Goal: Transaction & Acquisition: Purchase product/service

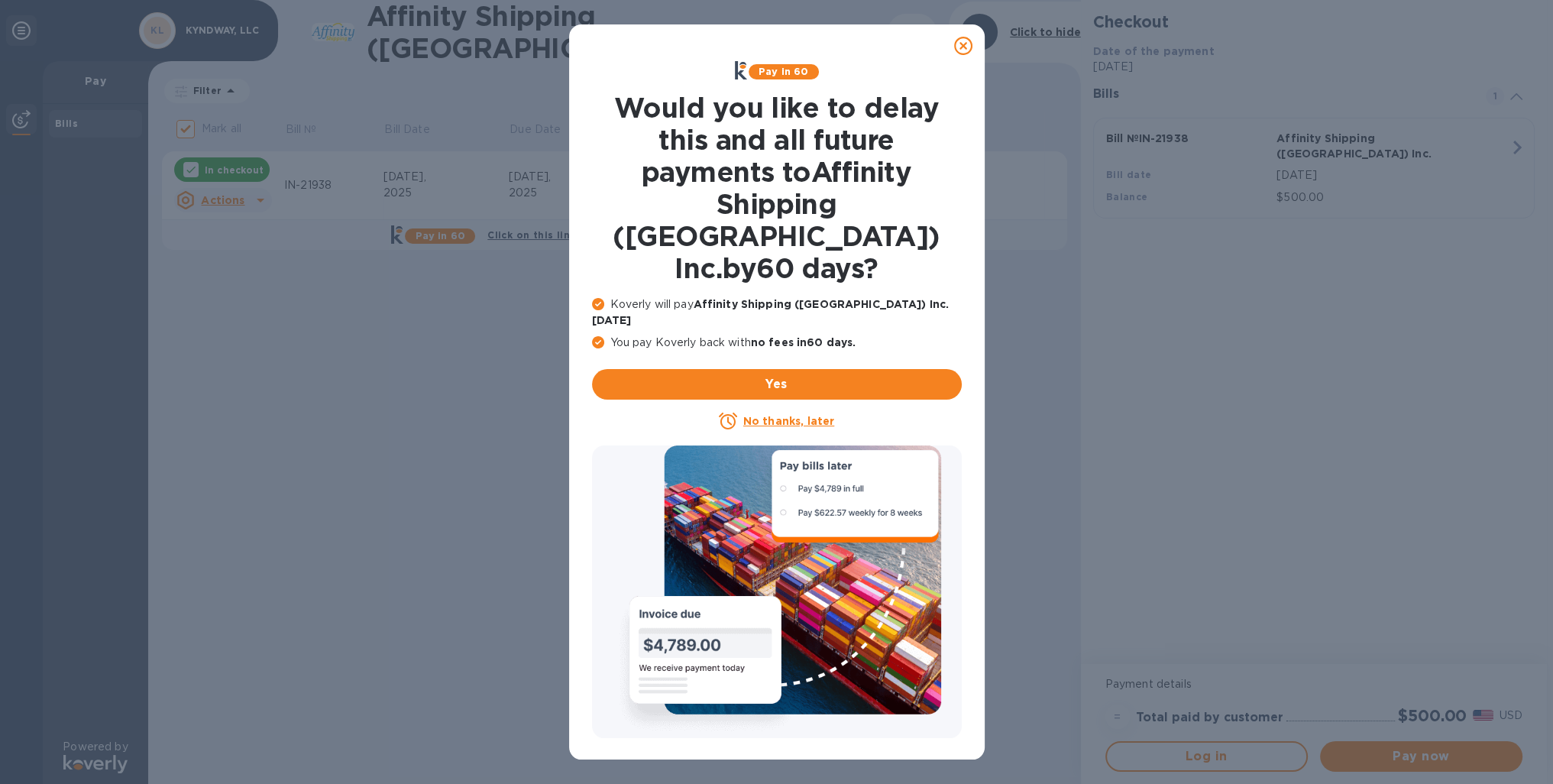
click at [962, 41] on icon at bounding box center [963, 46] width 18 height 18
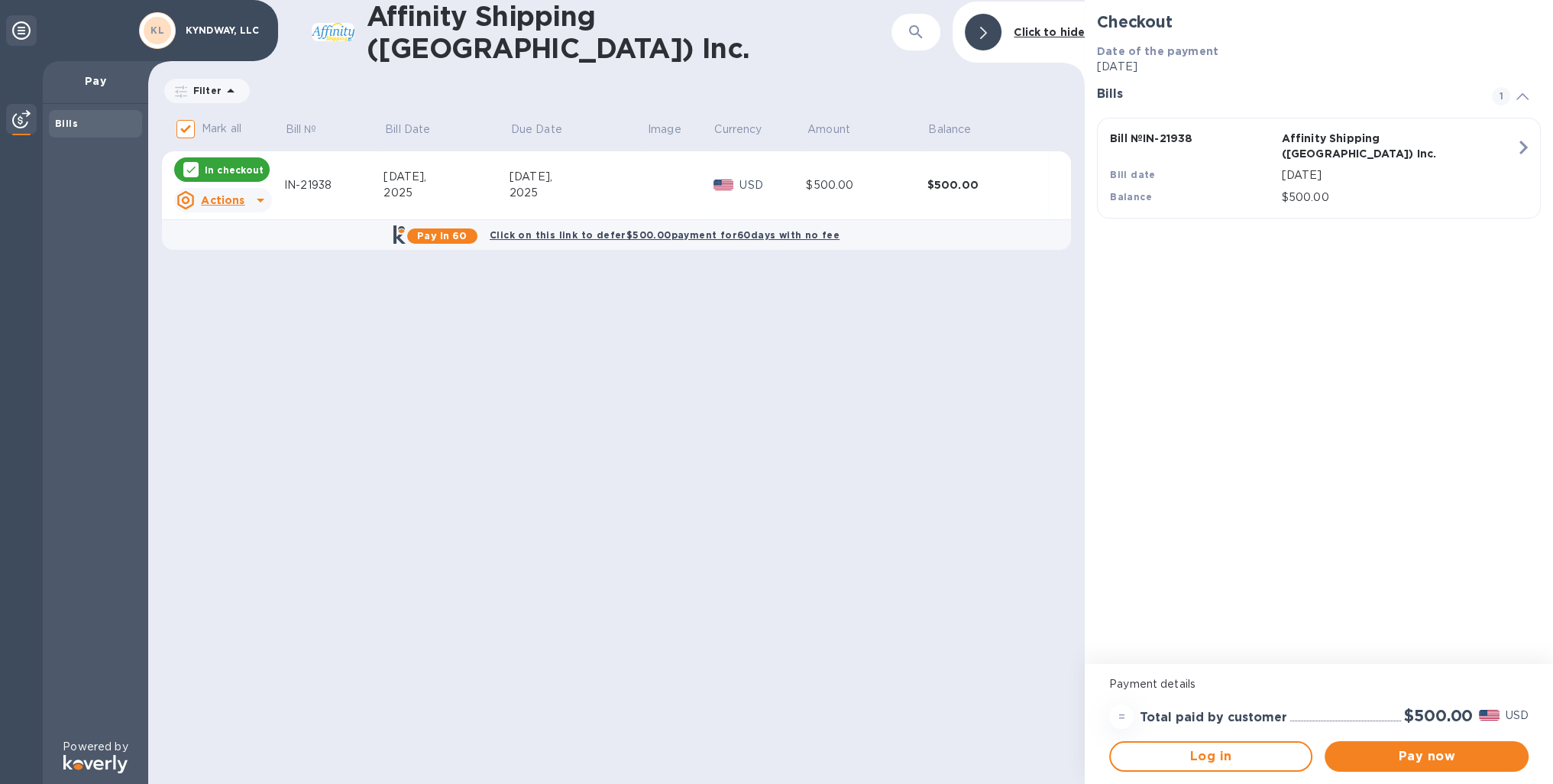
click at [13, 31] on icon at bounding box center [22, 31] width 18 height 18
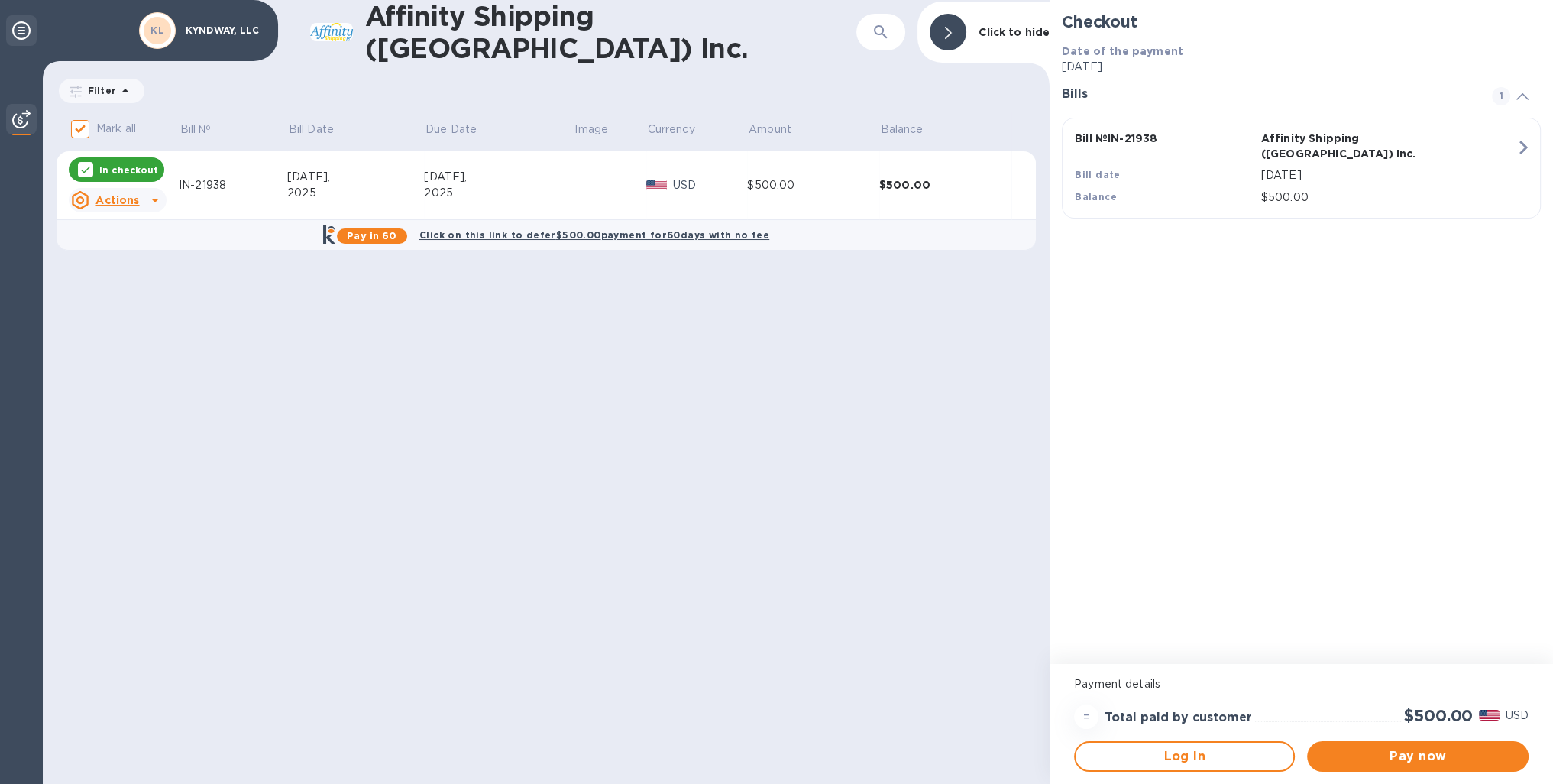
click at [16, 31] on icon at bounding box center [22, 31] width 18 height 18
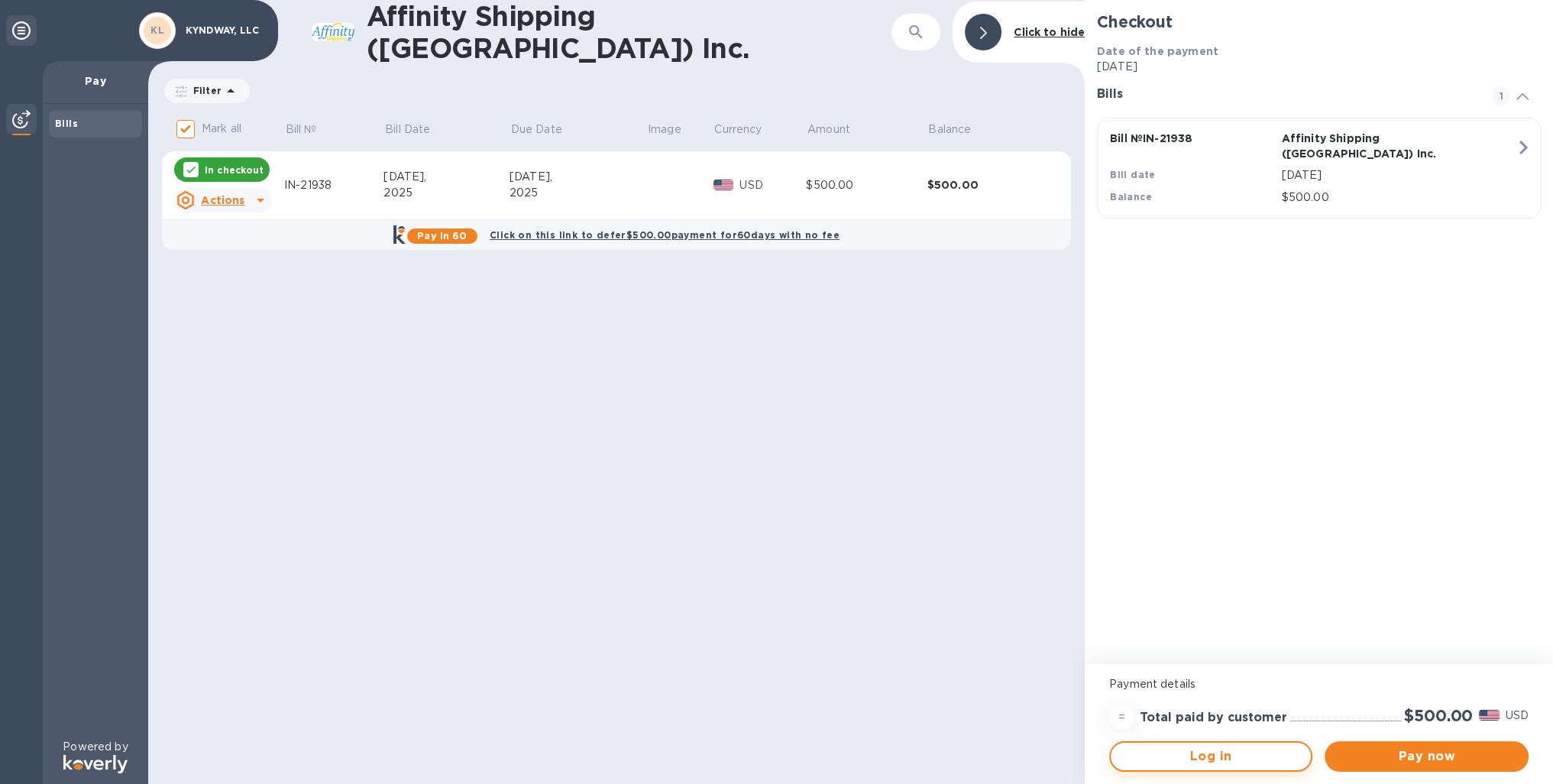
click at [1216, 755] on span "Log in" at bounding box center [1211, 756] width 176 height 18
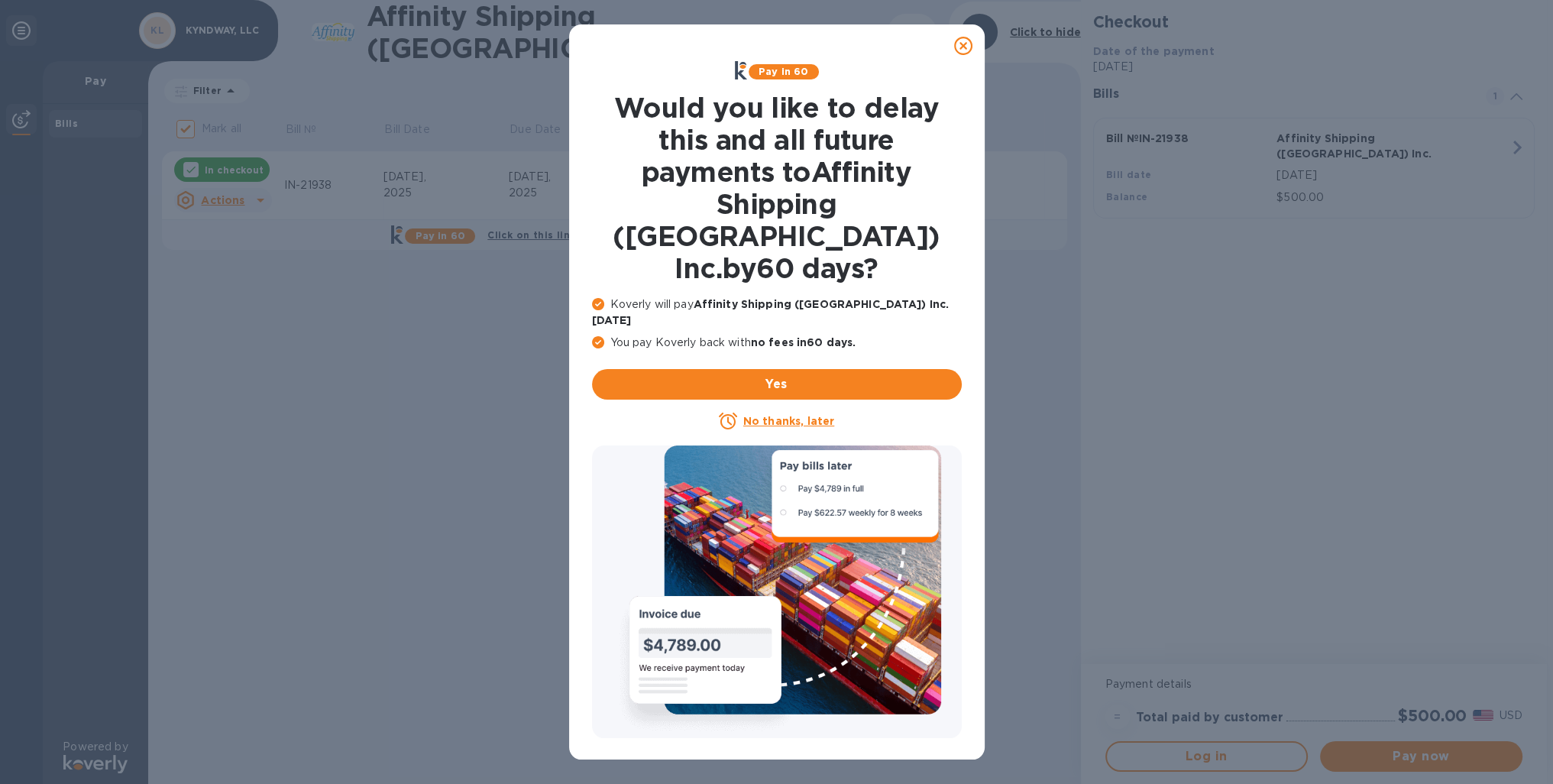
click at [962, 45] on icon at bounding box center [963, 46] width 18 height 18
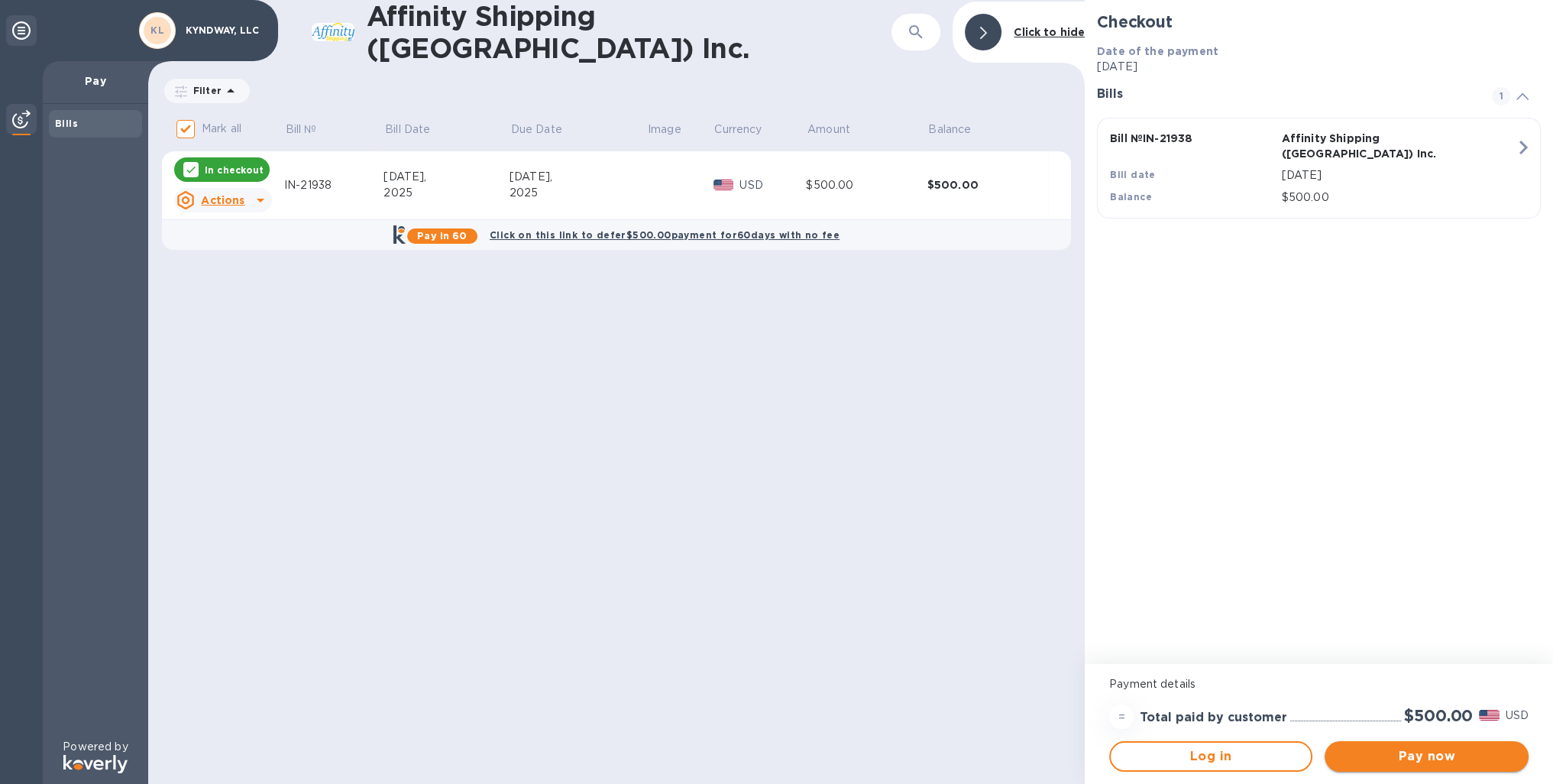
click at [1373, 753] on span "Pay now" at bounding box center [1426, 756] width 179 height 18
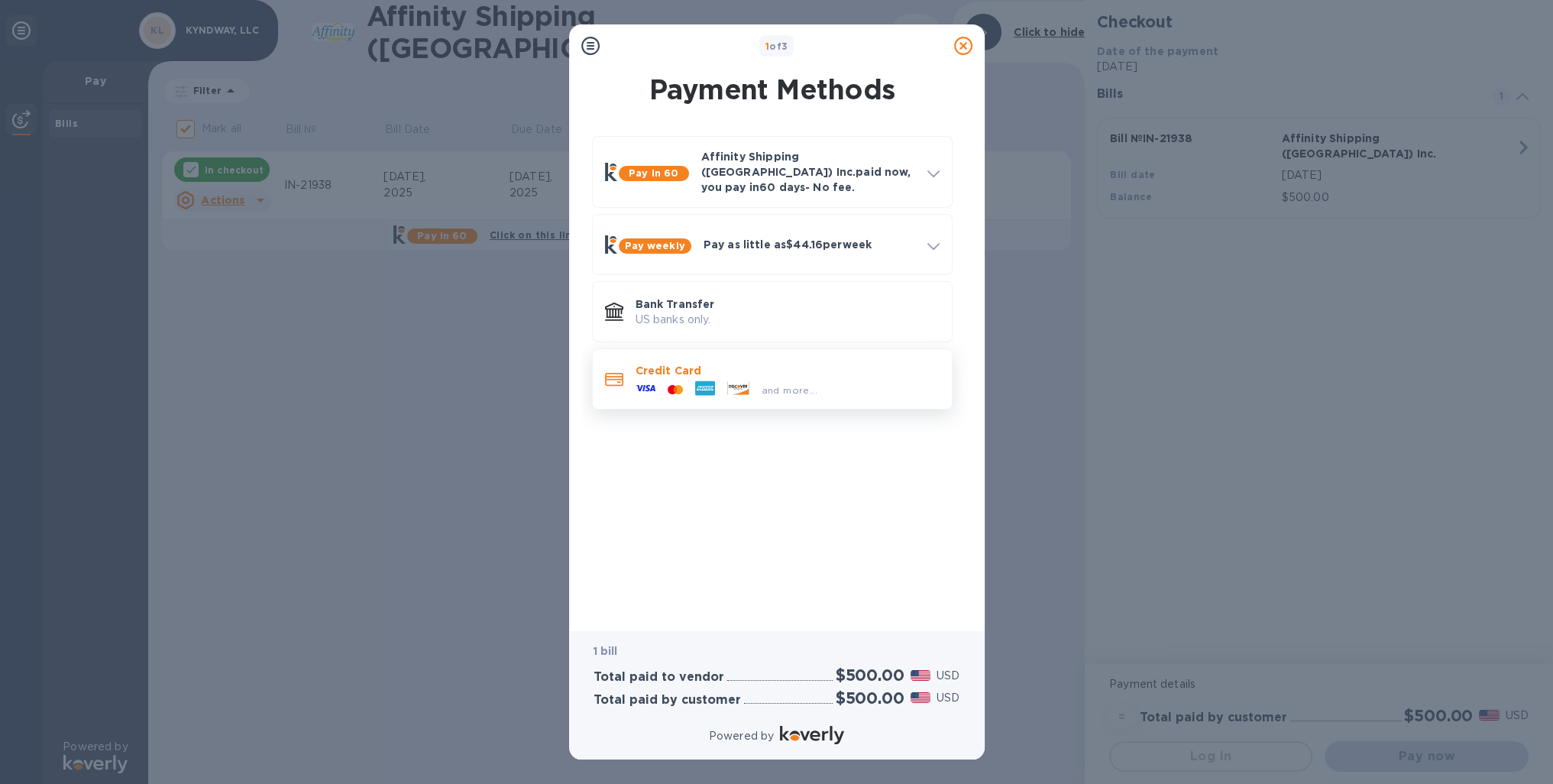
click at [632, 356] on div "Credit Card and more..." at bounding box center [787, 378] width 316 height 44
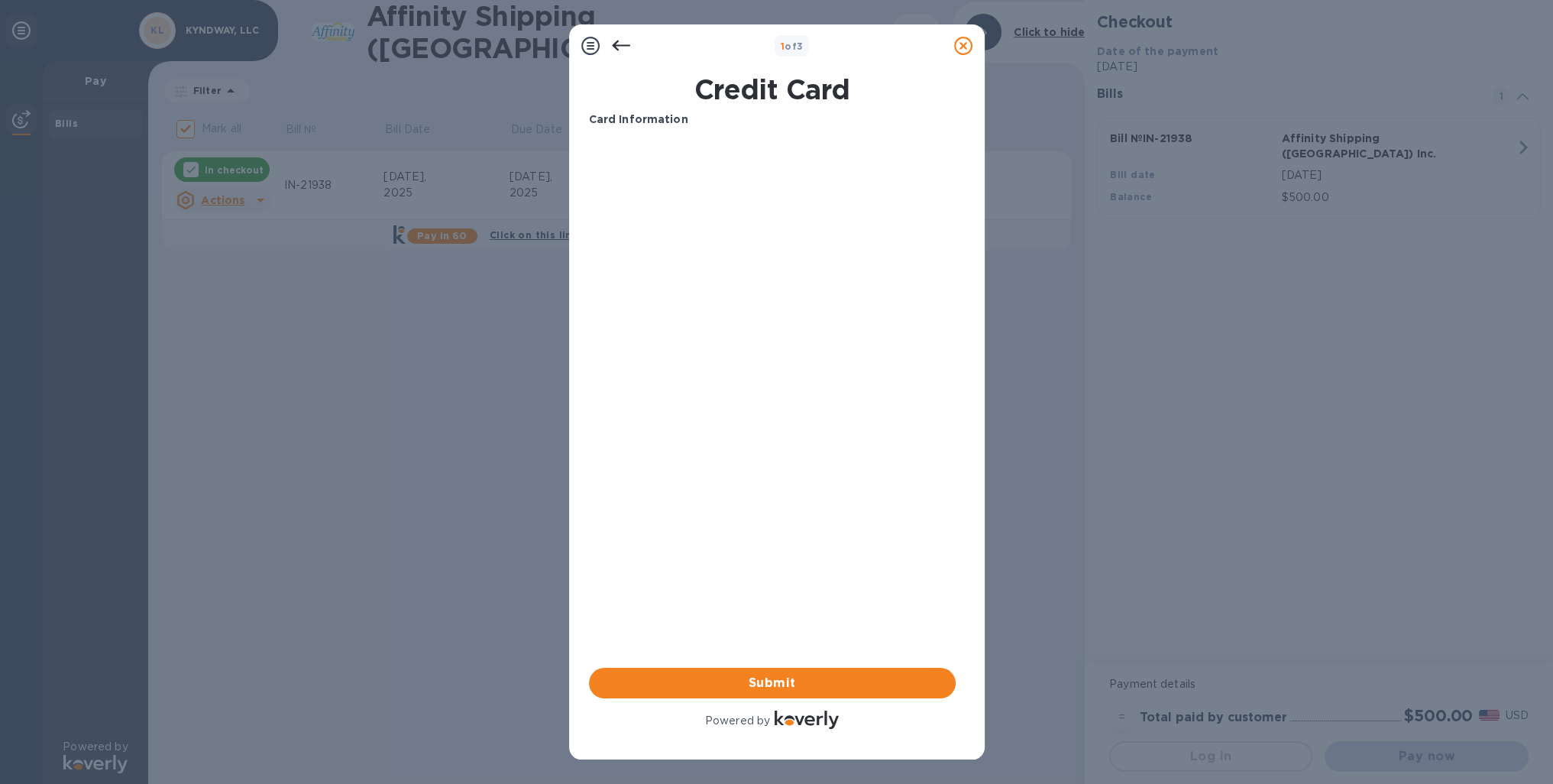
click at [624, 48] on icon at bounding box center [621, 46] width 18 height 18
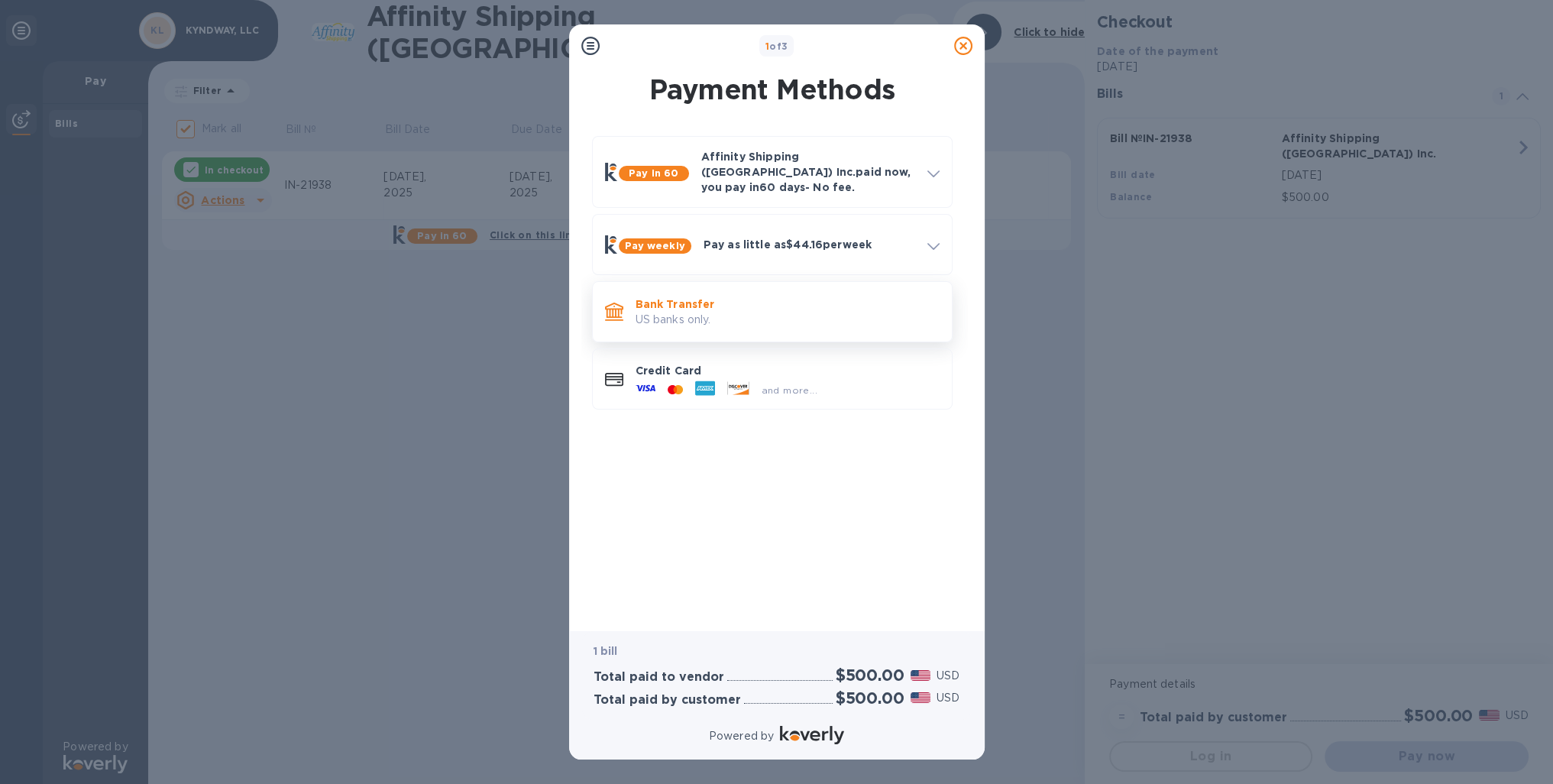
click at [697, 312] on p "US banks only." at bounding box center [787, 319] width 304 height 16
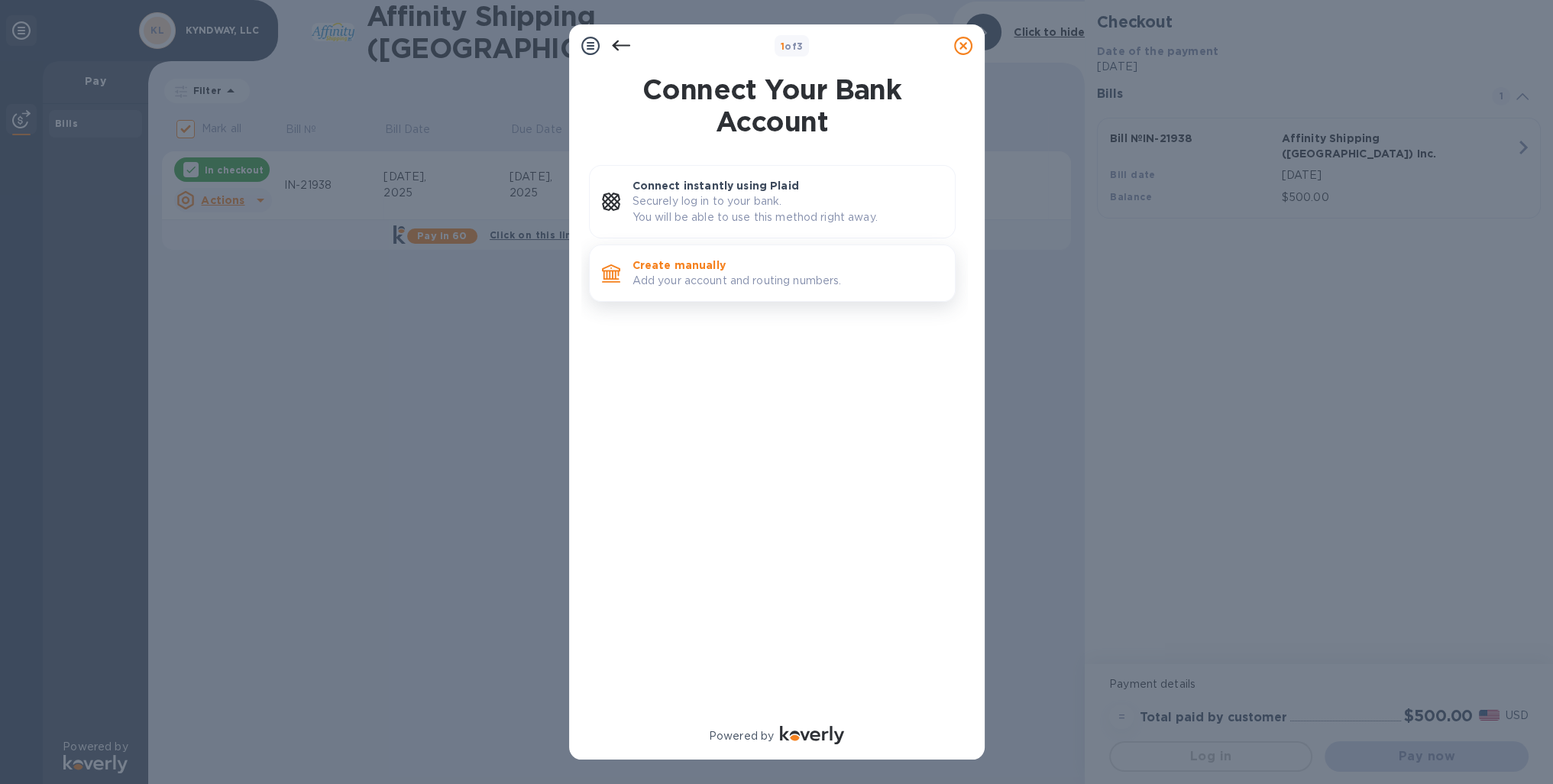
click at [670, 278] on p "Add your account and routing numbers." at bounding box center [787, 280] width 310 height 16
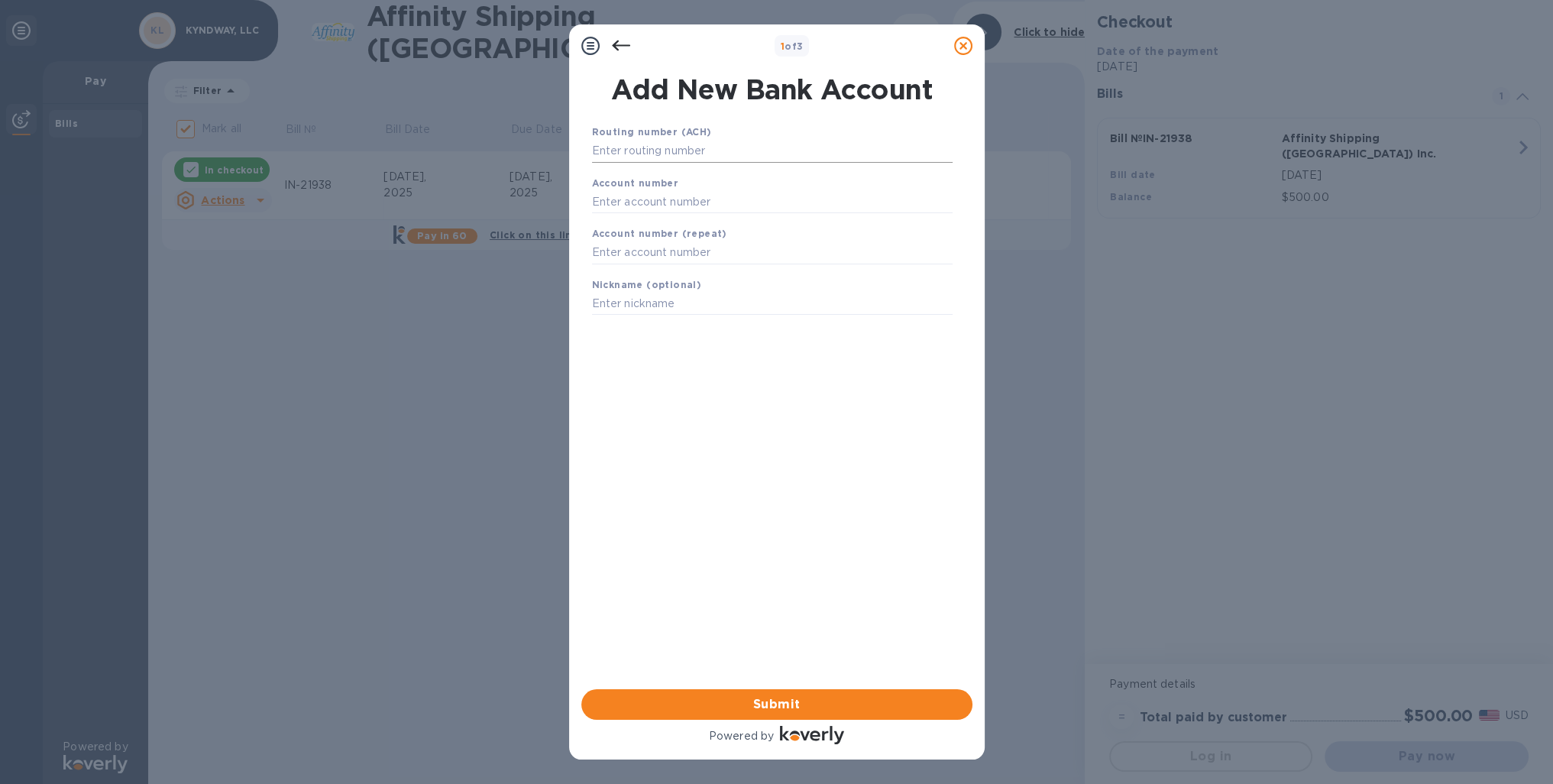
click at [643, 157] on input "text" at bounding box center [772, 151] width 361 height 23
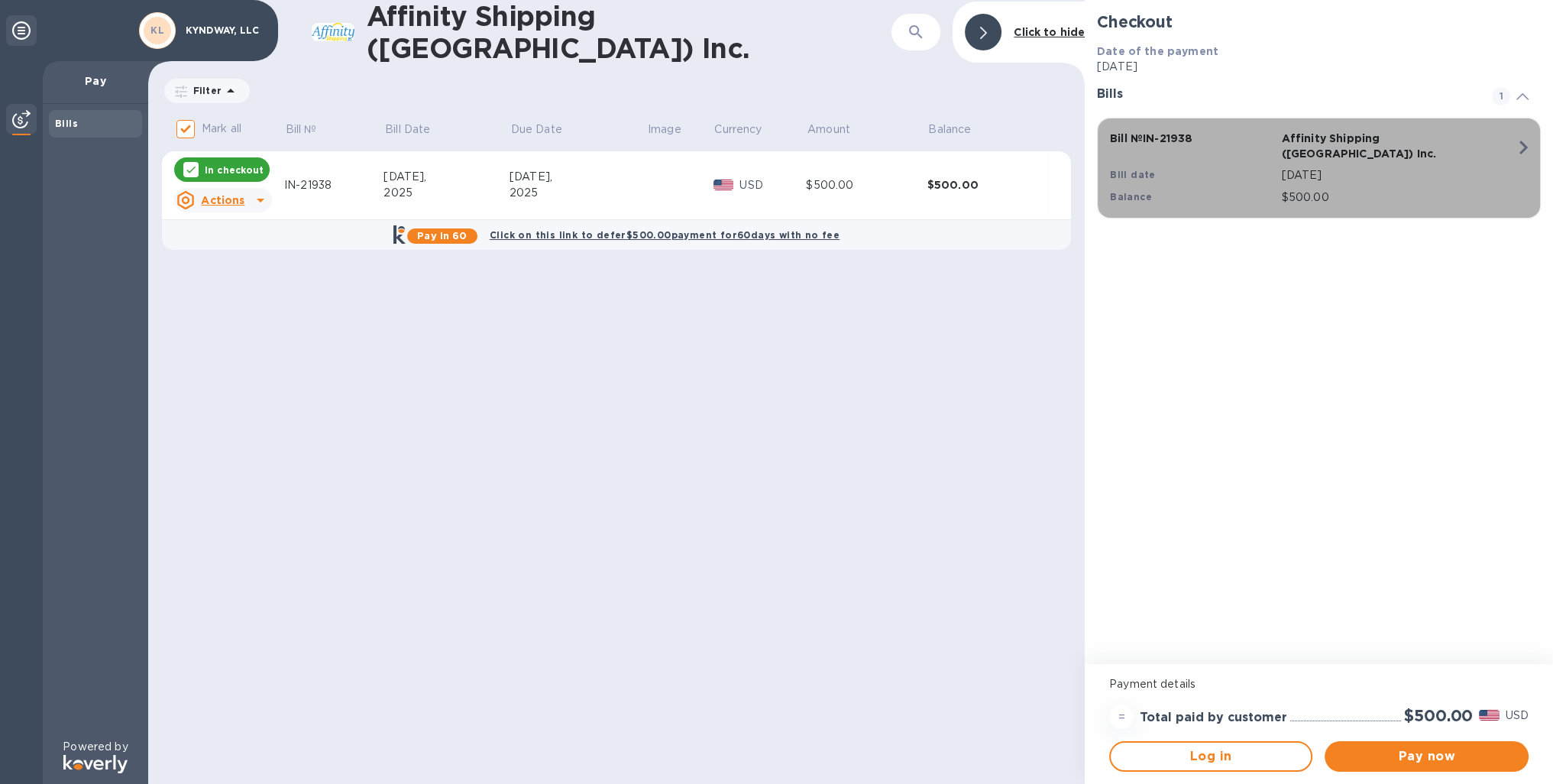
click at [1512, 150] on icon "button" at bounding box center [1523, 147] width 28 height 28
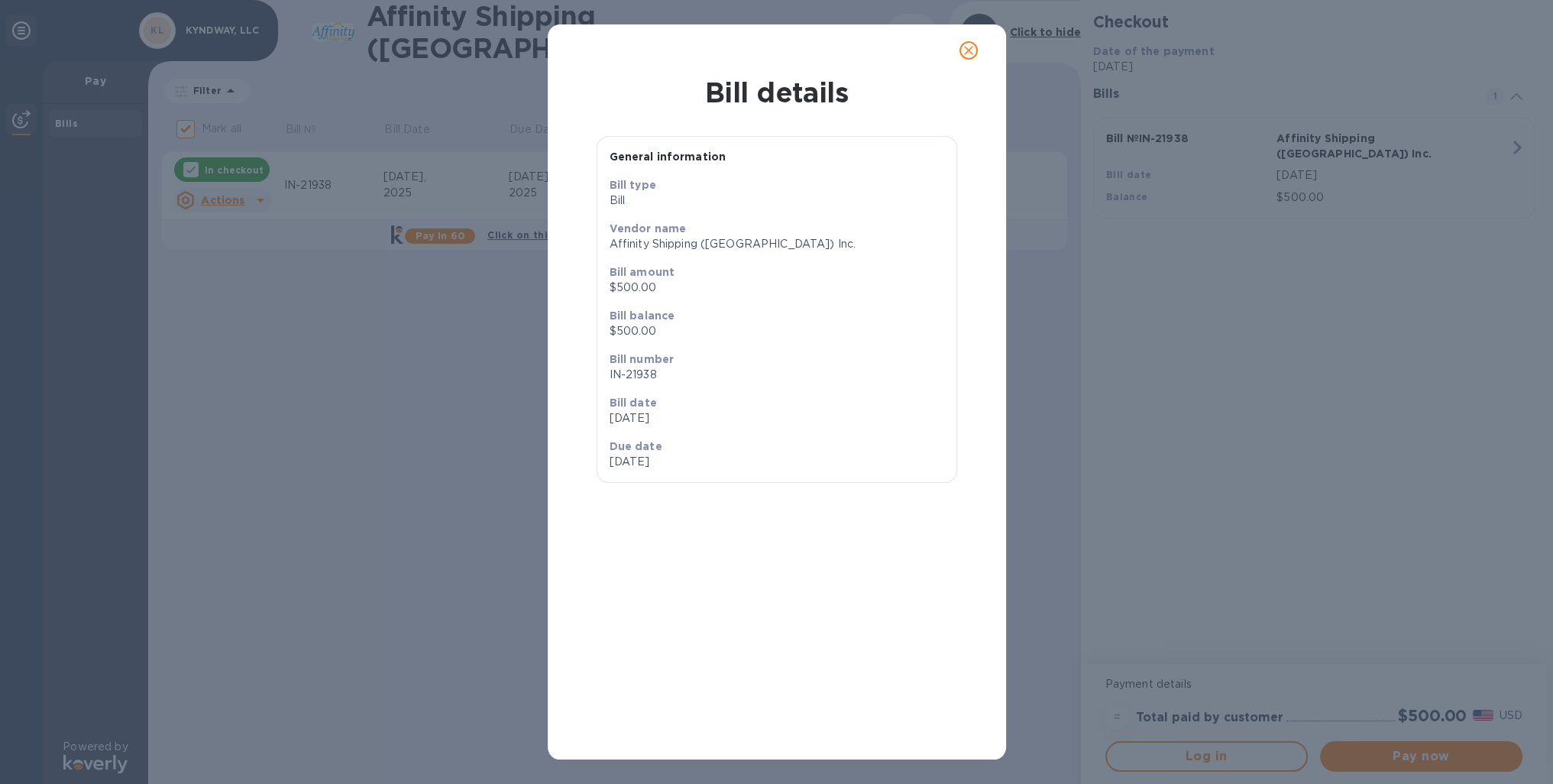
click at [969, 53] on icon "close" at bounding box center [969, 50] width 15 height 15
